Goal: Obtain resource: Download file/media

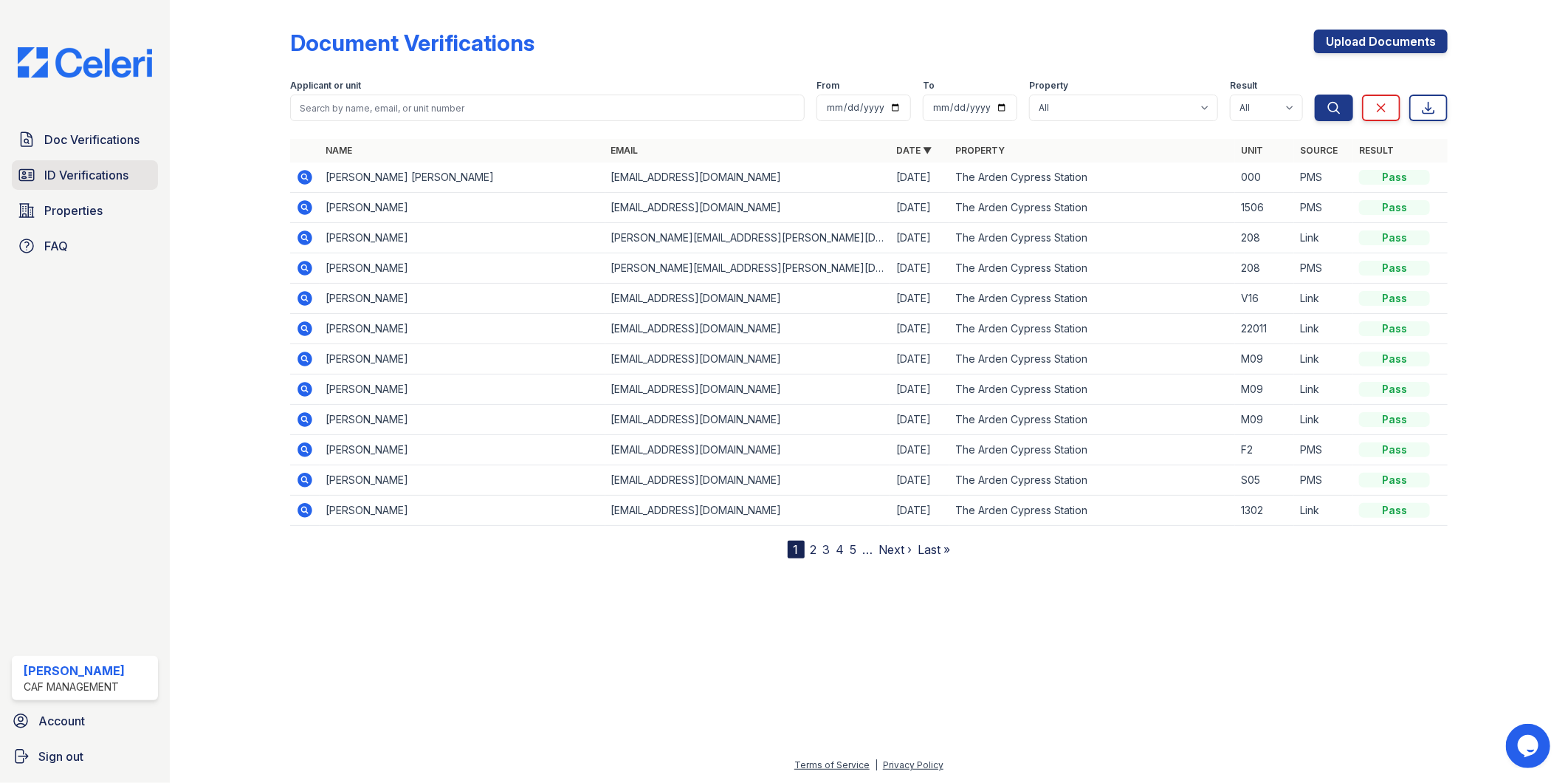
click at [102, 178] on span "ID Verifications" at bounding box center [86, 174] width 84 height 18
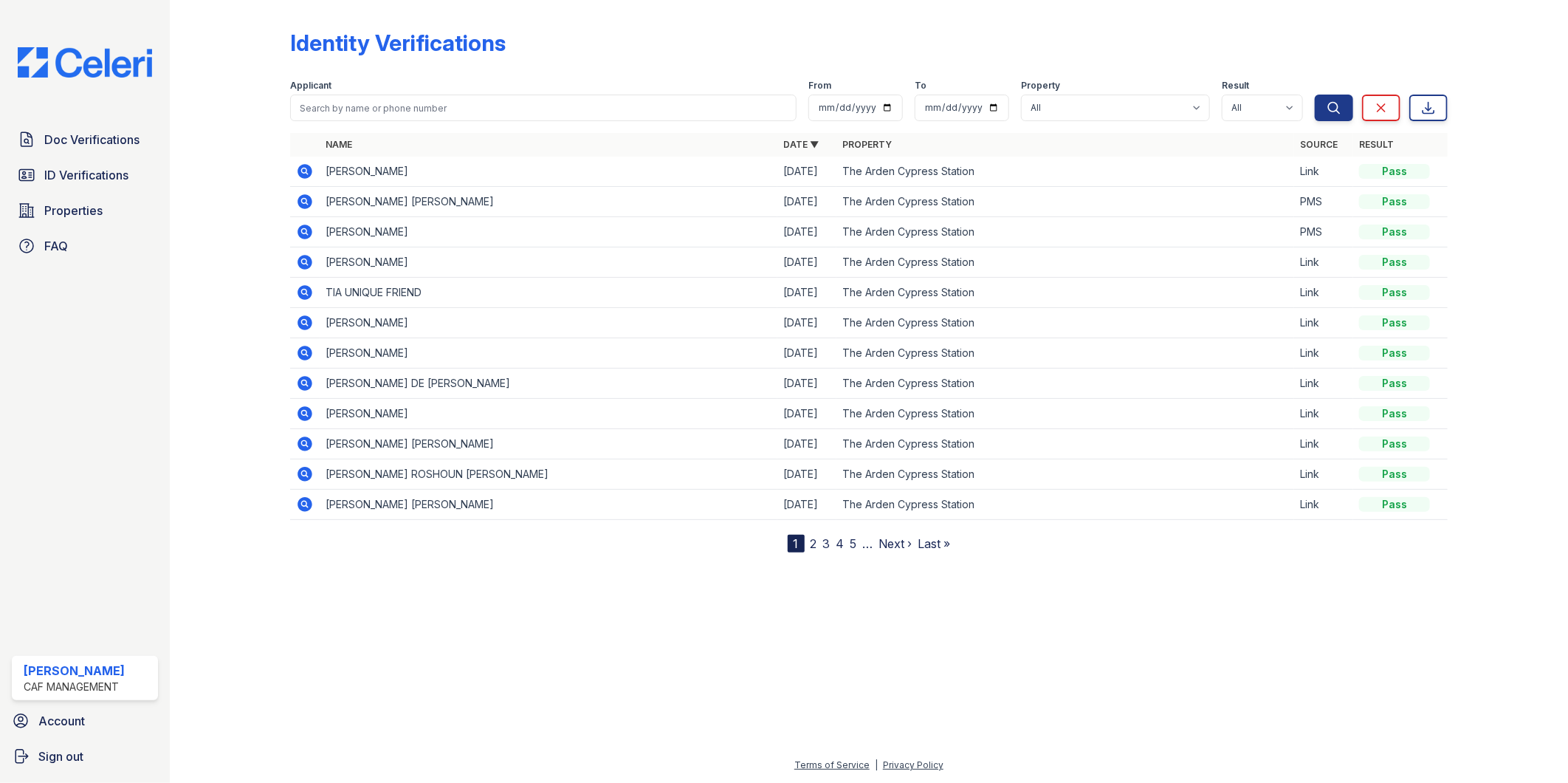
click at [615, 556] on div "Identity Verifications Filter Applicant From To Property All The Arden Cypress …" at bounding box center [869, 288] width 1351 height 576
click at [580, 17] on div "Identity Verifications Filter Applicant From To Property All The Arden Cypress …" at bounding box center [869, 278] width 1158 height 546
click at [114, 143] on span "Doc Verifications" at bounding box center [92, 139] width 96 height 18
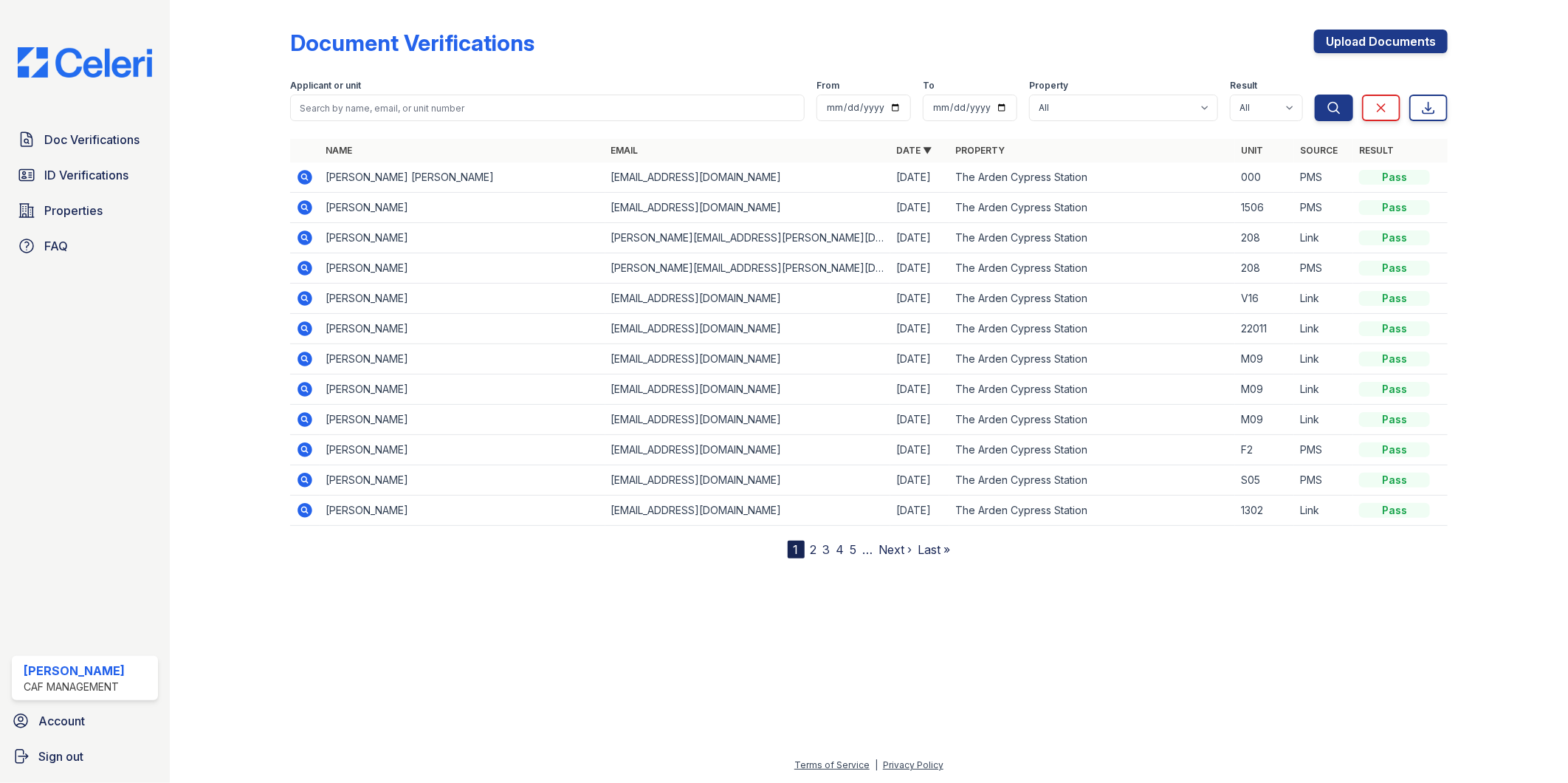
click at [567, 59] on div "Document Verifications Upload Documents" at bounding box center [869, 48] width 1158 height 38
click at [404, 83] on div "Applicant or unit" at bounding box center [548, 87] width 516 height 15
click at [246, 100] on div at bounding box center [242, 282] width 96 height 553
click at [85, 167] on span "ID Verifications" at bounding box center [86, 174] width 84 height 18
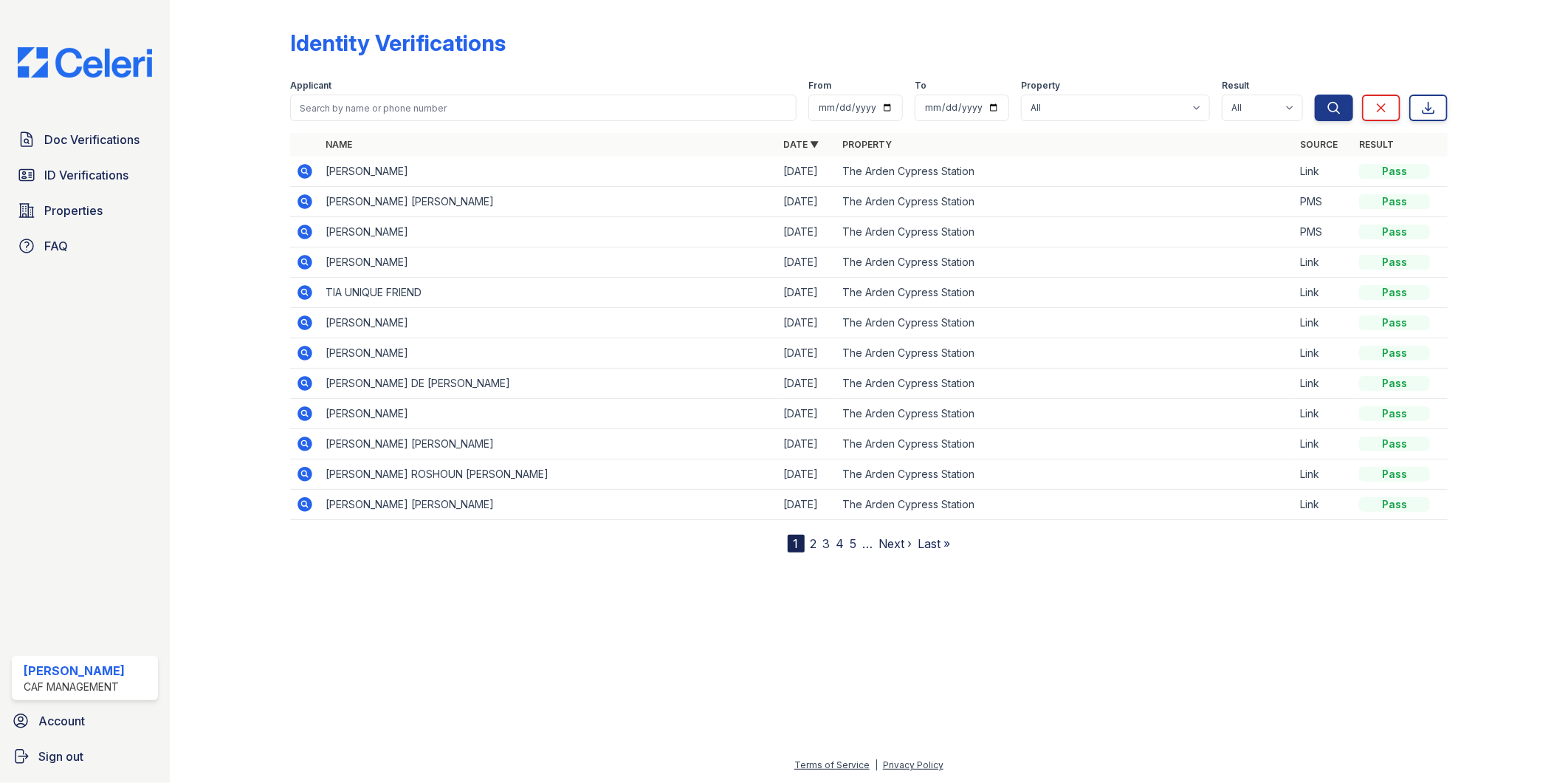
click at [419, 663] on div at bounding box center [869, 666] width 1351 height 180
click at [427, 159] on td "[PERSON_NAME]" at bounding box center [549, 172] width 458 height 31
click at [299, 165] on icon at bounding box center [304, 171] width 18 height 18
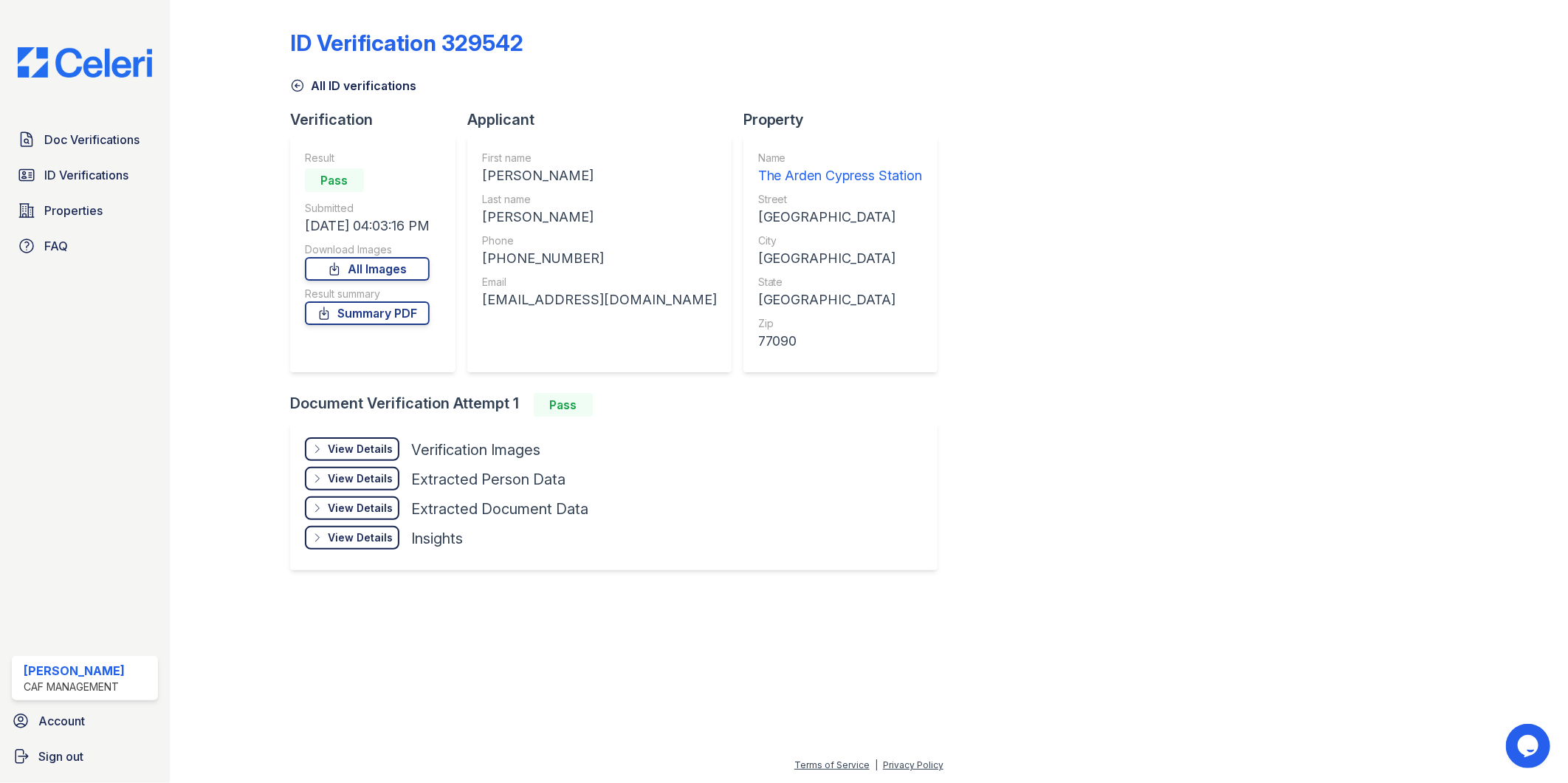
click at [387, 321] on link "Summary PDF" at bounding box center [367, 313] width 125 height 23
click at [636, 77] on div "All ID verifications" at bounding box center [869, 81] width 1158 height 27
click at [755, 629] on div at bounding box center [869, 685] width 1351 height 142
click at [940, 569] on div "ID Verification 329542 All ID verifications Verification Result Pass Submitted …" at bounding box center [869, 298] width 1158 height 585
click at [242, 19] on div at bounding box center [242, 298] width 96 height 585
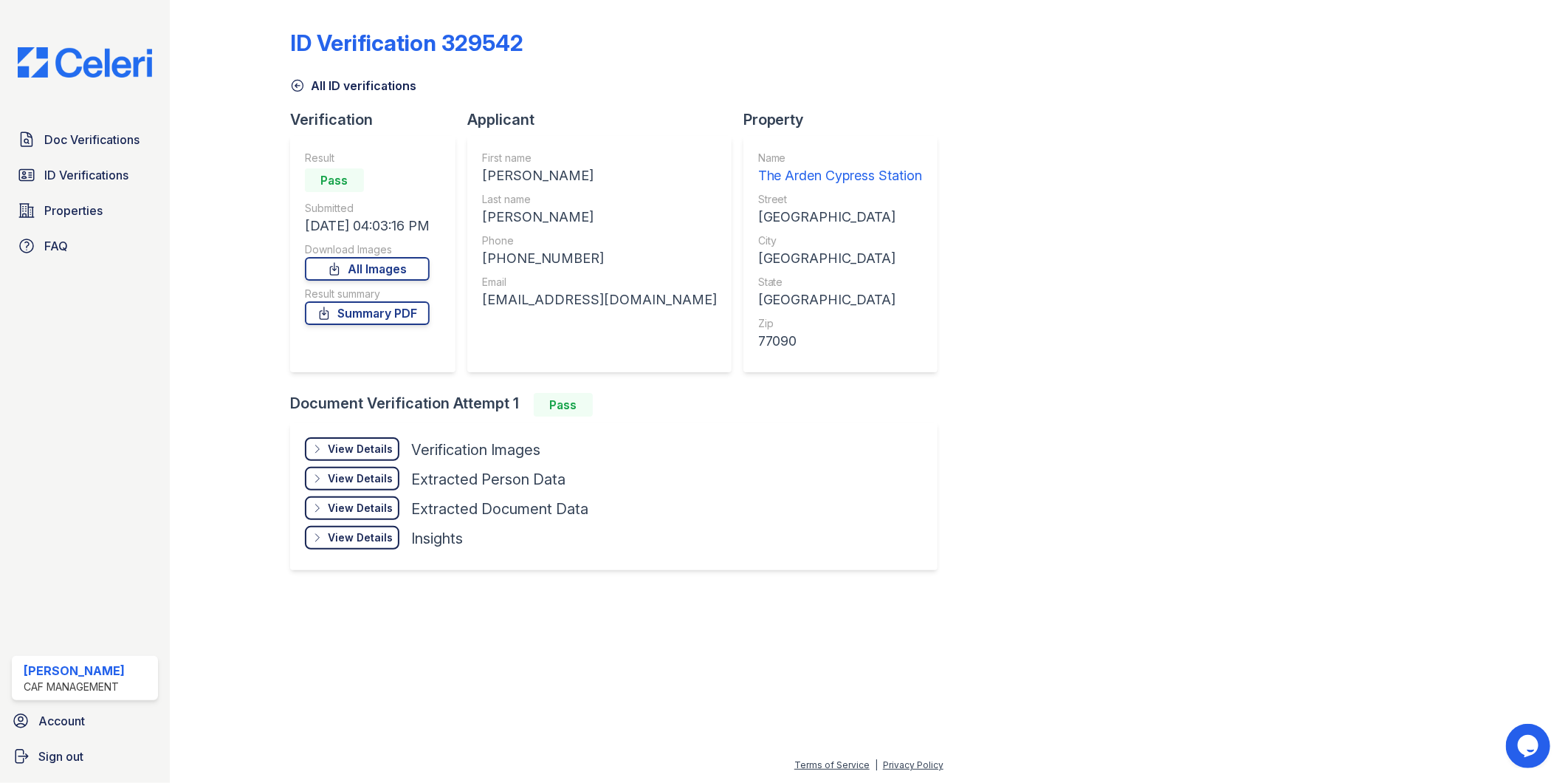
click at [422, 663] on div at bounding box center [869, 685] width 1351 height 142
click at [991, 219] on div "ID Verification 329542 All ID verifications Verification Result Pass Submitted …" at bounding box center [869, 298] width 1158 height 585
click at [262, 24] on div at bounding box center [242, 298] width 96 height 585
drag, startPoint x: 1103, startPoint y: 334, endPoint x: 1088, endPoint y: 301, distance: 36.2
click at [1096, 315] on div "ID Verification 329542 All ID verifications Verification Result Pass Submitted …" at bounding box center [869, 298] width 1158 height 585
